Goal: Task Accomplishment & Management: Manage account settings

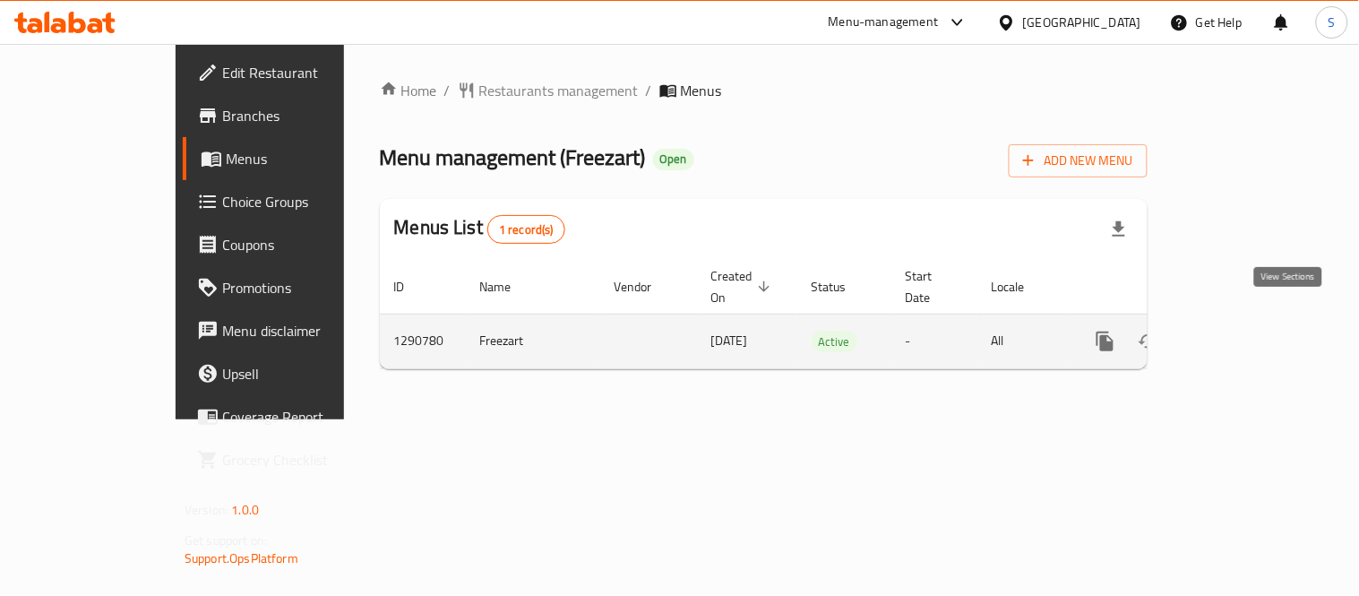
click at [1243, 333] on icon "enhanced table" at bounding box center [1235, 341] width 16 height 16
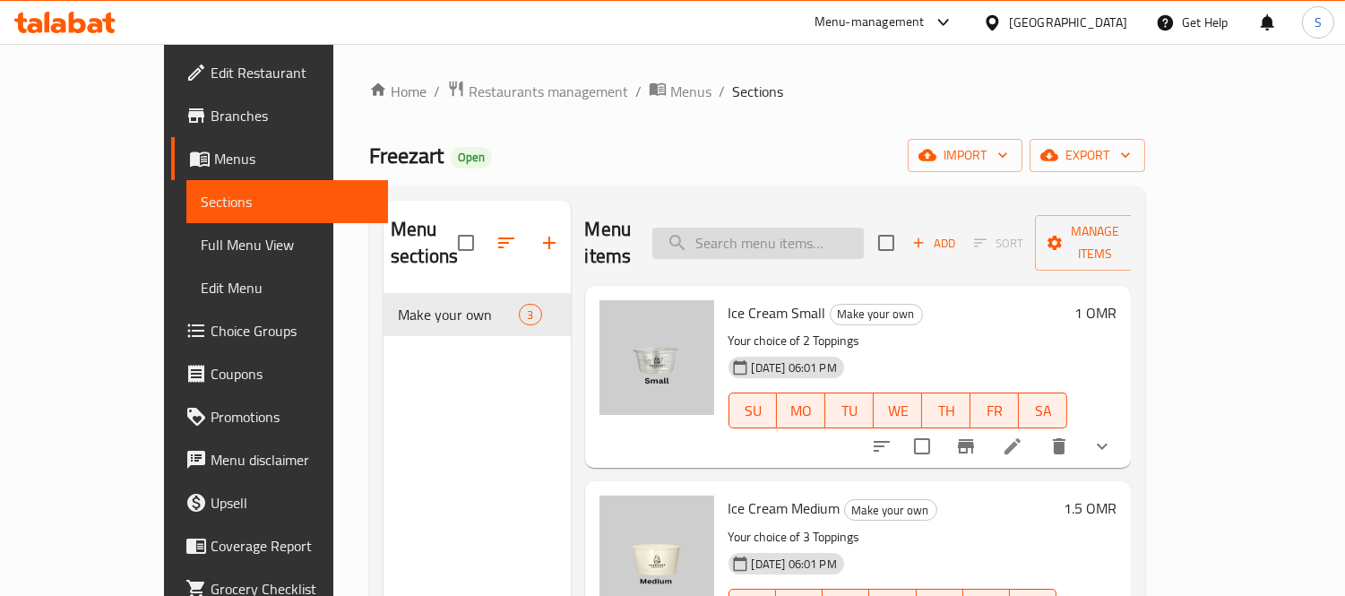
click at [773, 228] on input "search" at bounding box center [757, 243] width 211 height 31
click at [1124, 425] on button "show more" at bounding box center [1102, 446] width 43 height 43
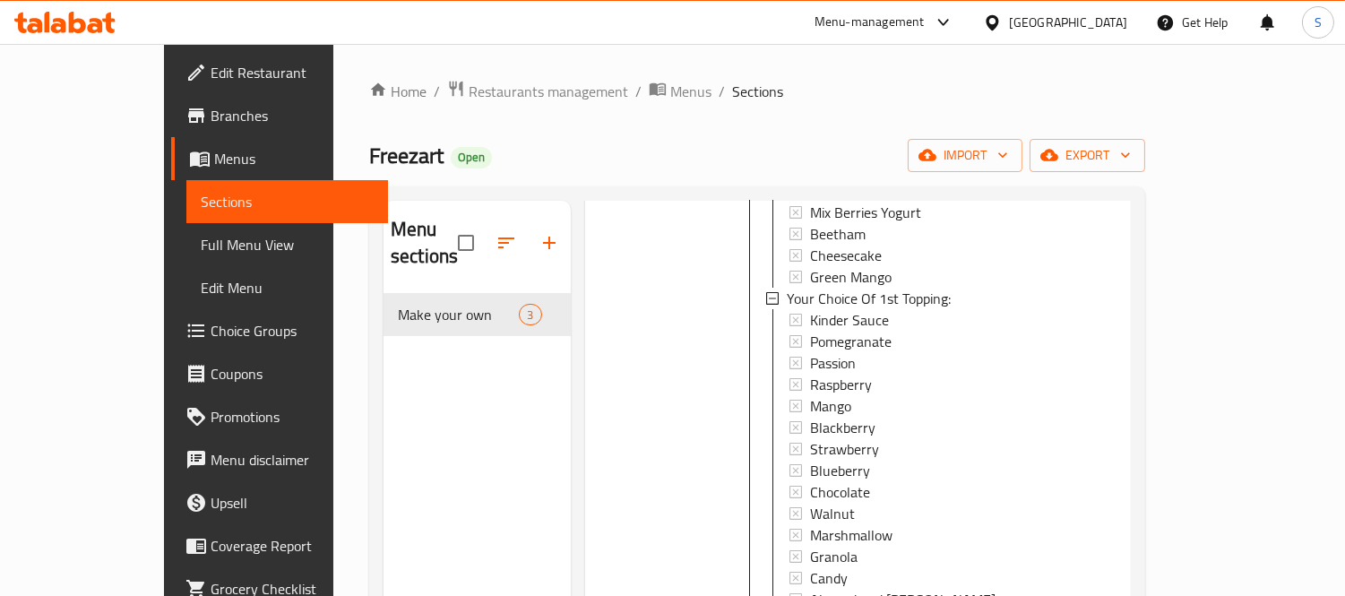
scroll to position [597, 0]
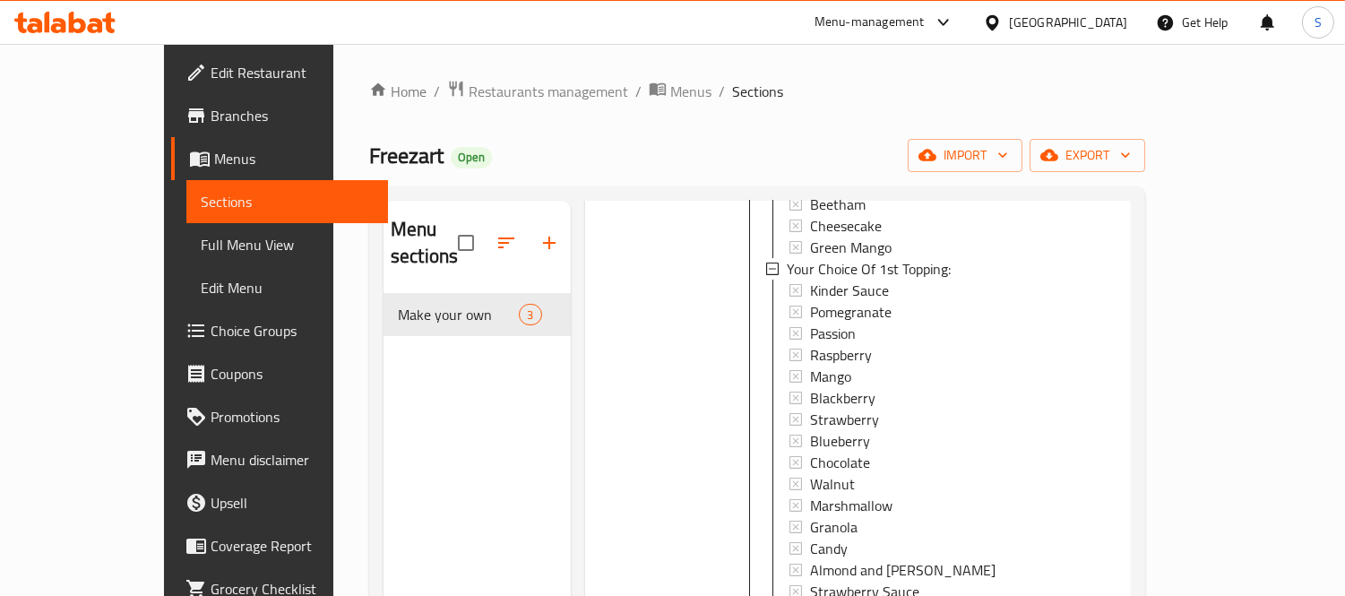
click at [201, 237] on span "Full Menu View" at bounding box center [288, 245] width 174 height 22
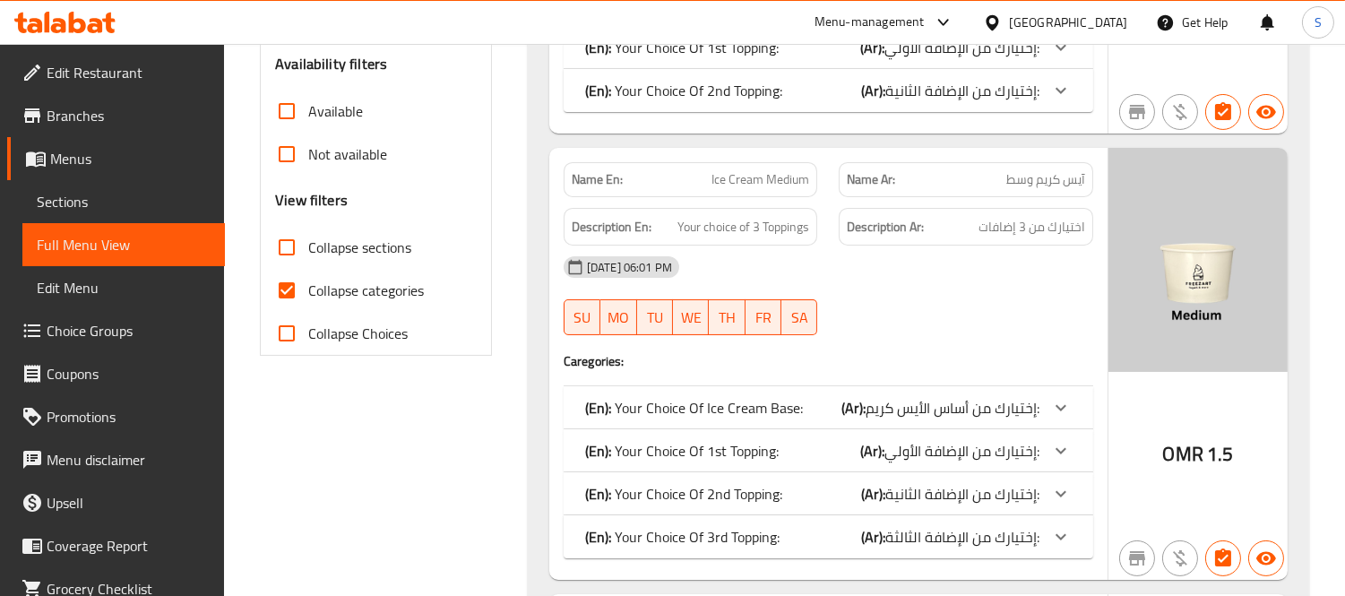
scroll to position [597, 0]
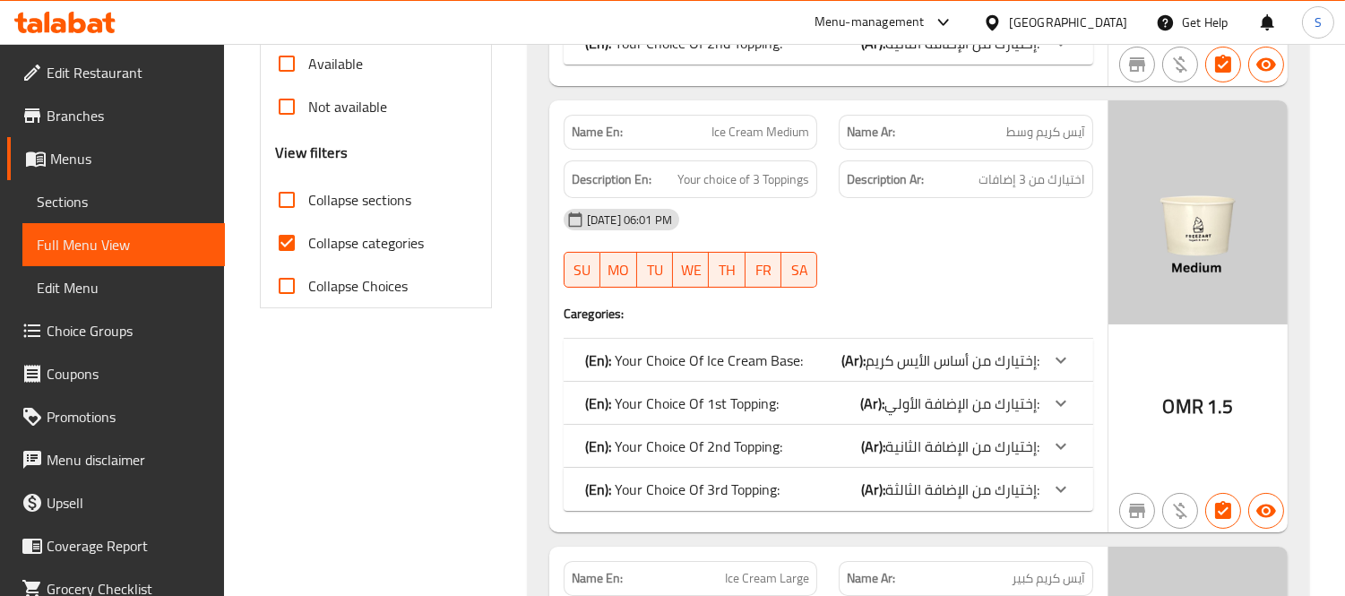
click at [363, 240] on span "Collapse categories" at bounding box center [366, 243] width 116 height 22
click at [308, 240] on input "Collapse categories" at bounding box center [286, 242] width 43 height 43
checkbox input "false"
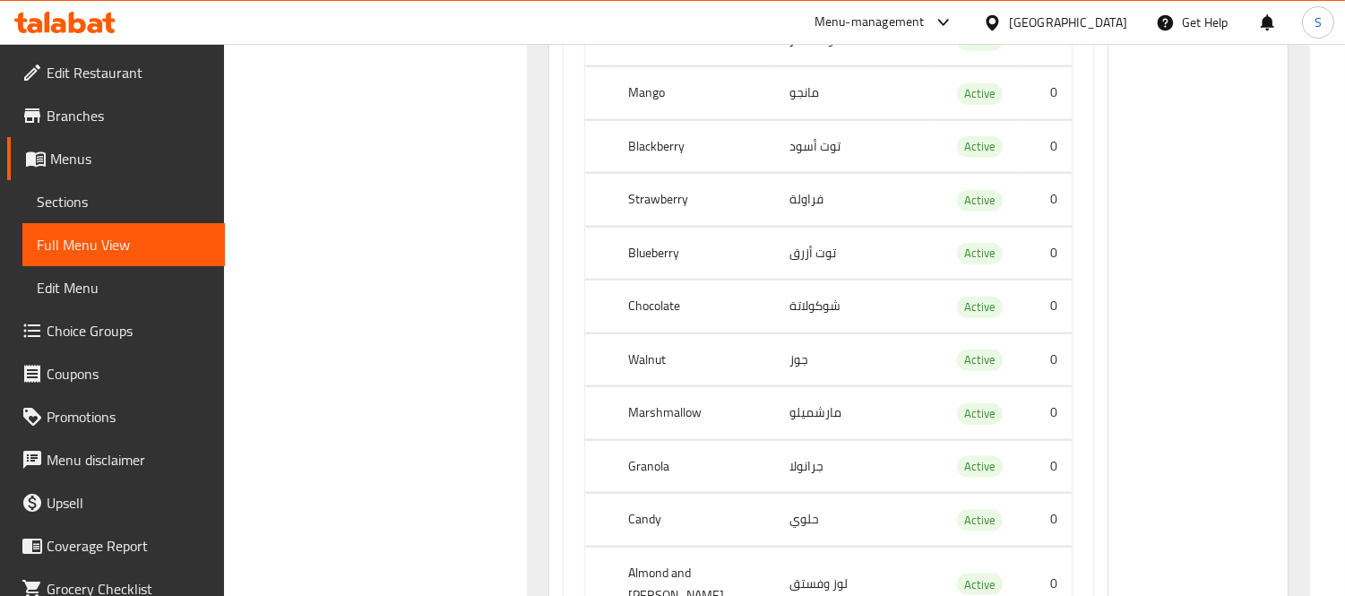
scroll to position [16409, 0]
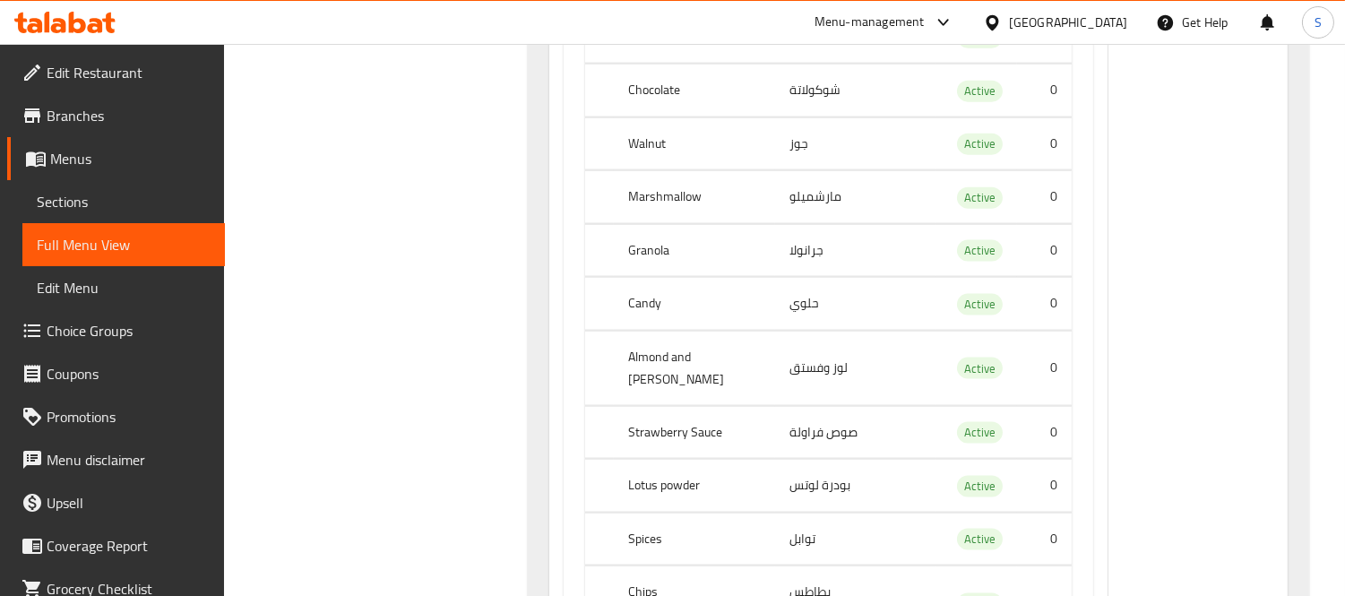
click at [138, 195] on span "Sections" at bounding box center [124, 202] width 174 height 22
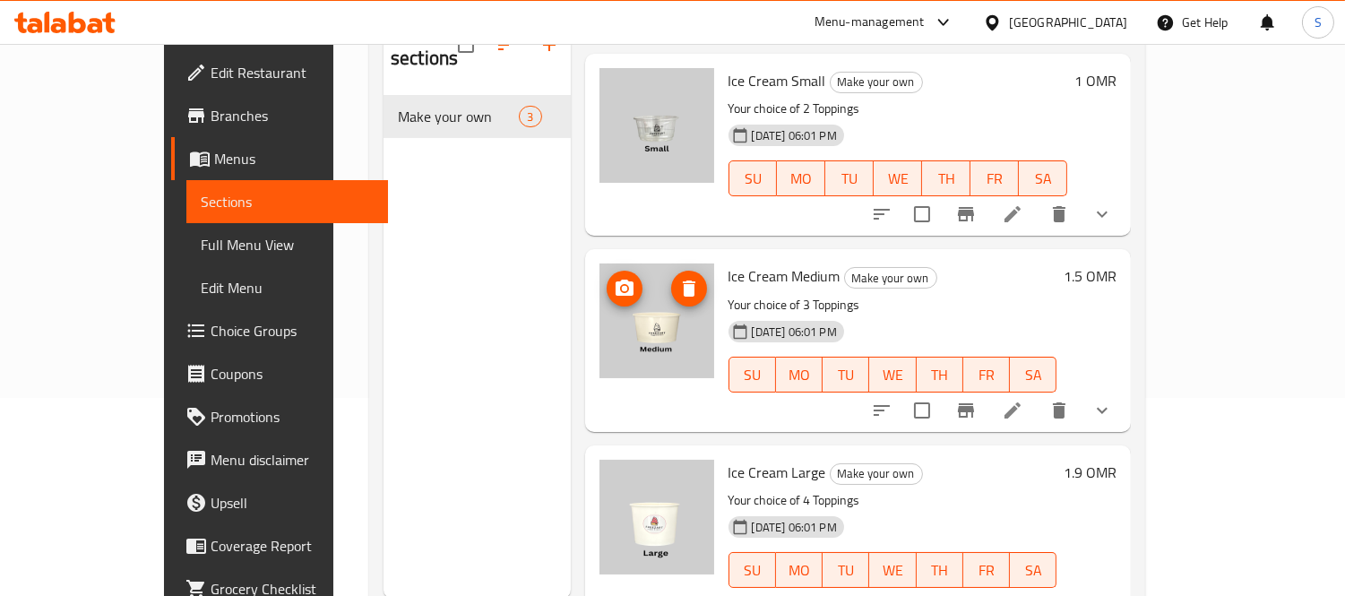
scroll to position [251, 0]
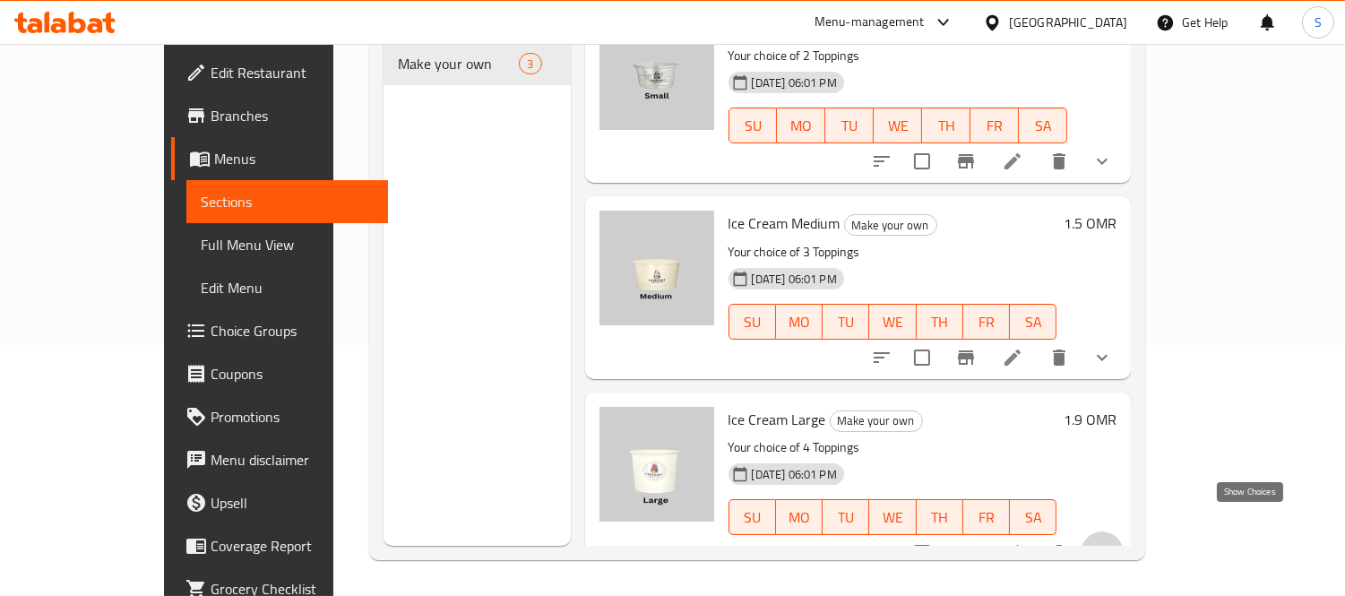
click at [1113, 542] on icon "show more" at bounding box center [1102, 553] width 22 height 22
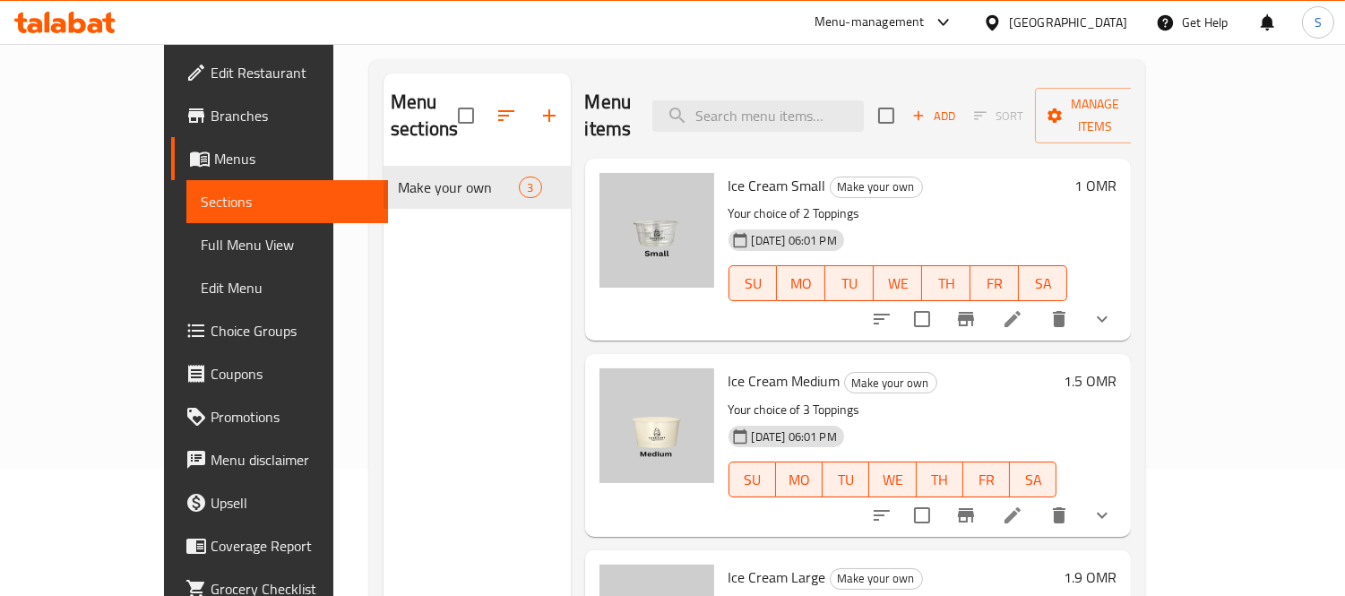
scroll to position [0, 0]
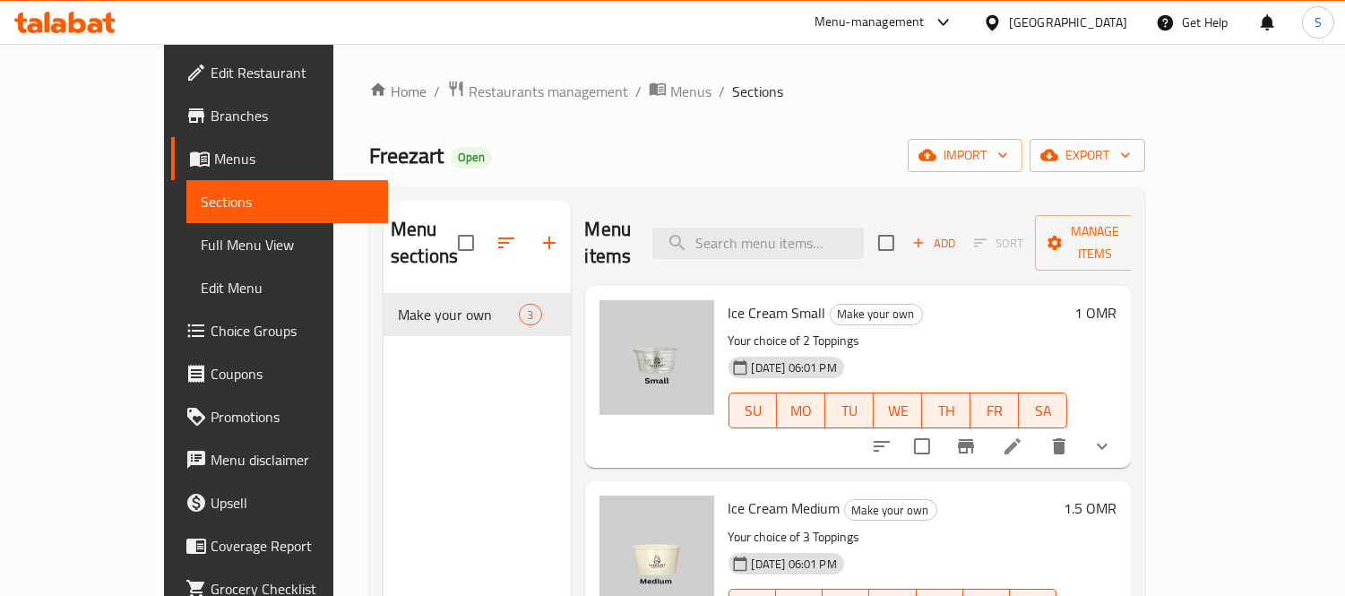
click at [83, 20] on icon at bounding box center [64, 23] width 101 height 22
